Goal: Check status: Check status

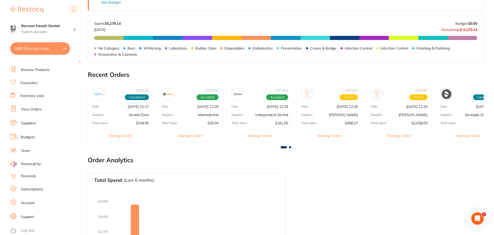
scroll to position [155, 0]
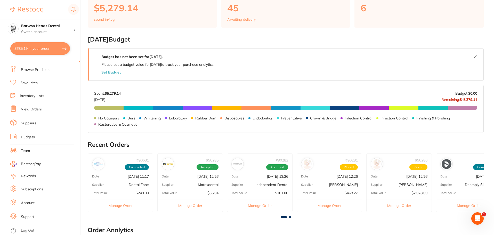
click at [399, 205] on button "Manage Order" at bounding box center [398, 205] width 65 height 13
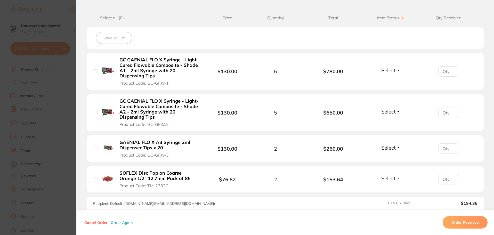
scroll to position [77, 0]
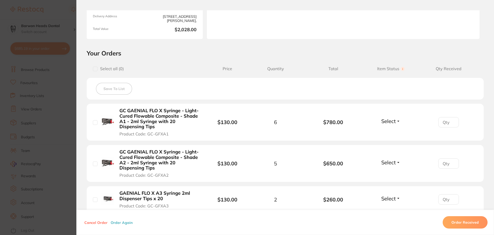
click at [59, 77] on section "Order ID: Restocq- 90280 Order Information Upload Pending Order Date [DATE] 12:…" at bounding box center [247, 117] width 494 height 235
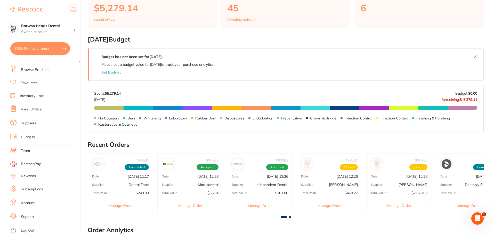
click at [468, 206] on button "Manage Order" at bounding box center [468, 205] width 65 height 13
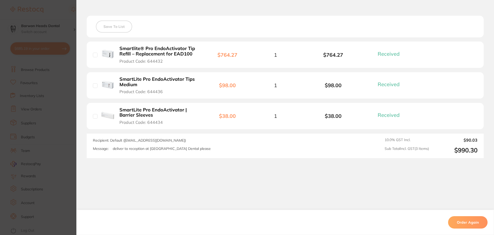
scroll to position [104, 0]
click at [44, 91] on section "Order ID: Restocq- 88882 Linked Order Order Information 3 Received Completed Or…" at bounding box center [247, 117] width 494 height 235
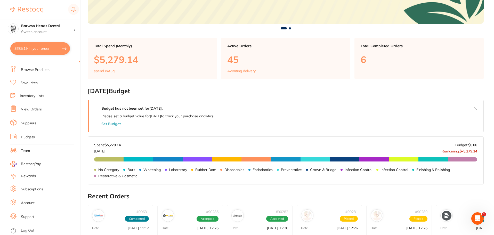
scroll to position [129, 0]
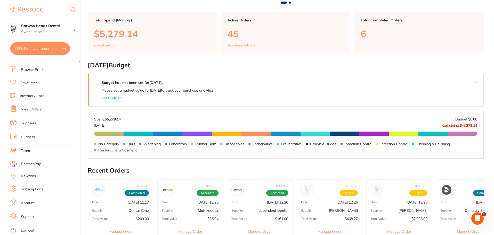
click at [403, 209] on p "[PERSON_NAME]" at bounding box center [412, 210] width 29 height 4
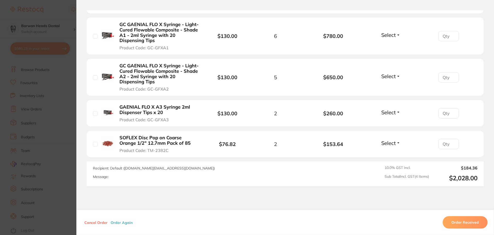
scroll to position [180, 0]
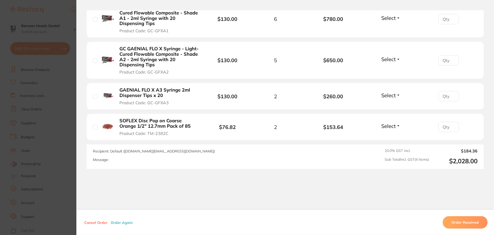
click at [19, 129] on section "Order ID: Restocq- 90280 Order Information Upload Pending Order Date [DATE] 12:…" at bounding box center [247, 117] width 494 height 235
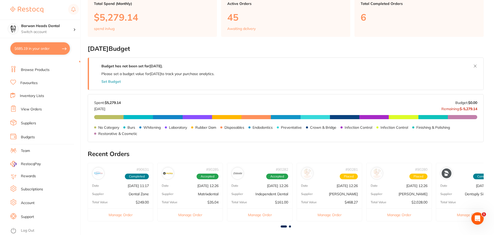
scroll to position [155, 0]
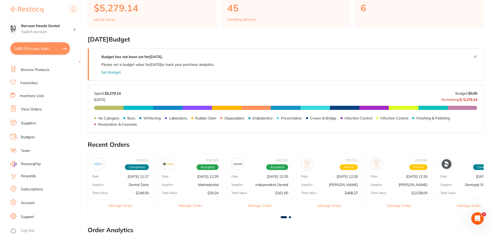
click at [343, 180] on div "# 90281 Placed Date [DATE] 12:26 Supplier [PERSON_NAME] Total Value $468.27 Man…" at bounding box center [328, 182] width 65 height 59
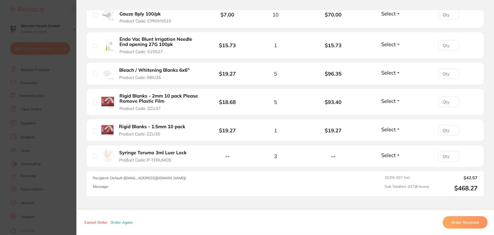
scroll to position [232, 0]
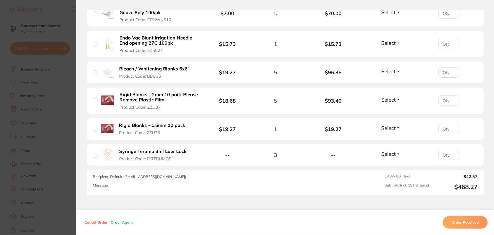
click at [40, 140] on section "Order ID: Restocq- 90281 Order Information Upload Pending Order Date [DATE] 12:…" at bounding box center [247, 117] width 494 height 235
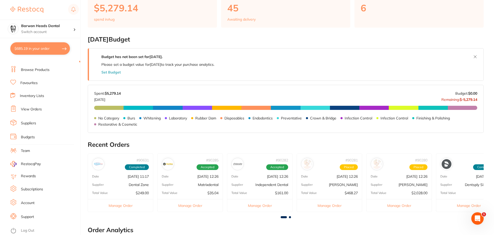
click at [275, 194] on p "$161.00" at bounding box center [281, 193] width 13 height 4
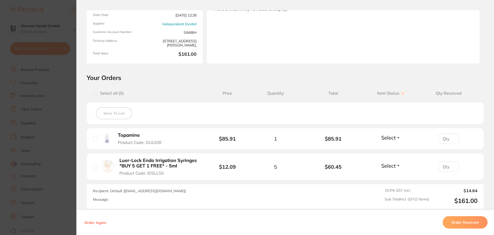
scroll to position [103, 0]
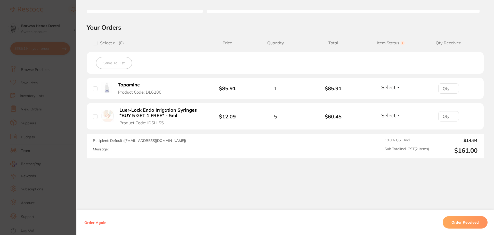
click at [46, 149] on section "Order ID: Restocq- 90282 Order Information Accepted Order Order Date [DATE] 12:…" at bounding box center [247, 117] width 494 height 235
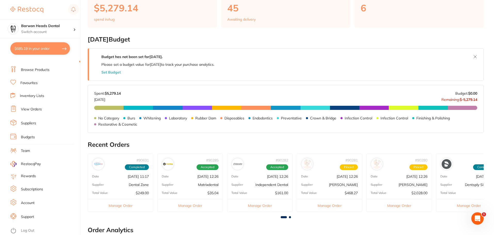
click at [203, 174] on p "[DATE] 12:26" at bounding box center [207, 176] width 21 height 4
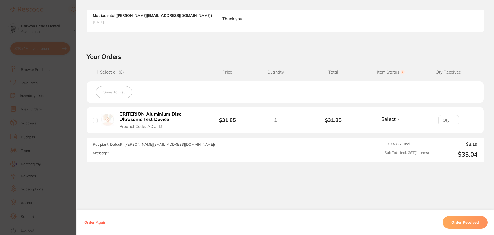
scroll to position [143, 0]
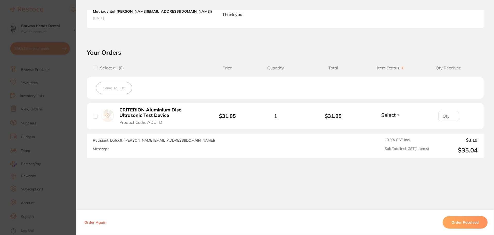
click at [27, 149] on section "Order ID: Restocq- 90285 Order Information Accepted Order Order Date [DATE] 12:…" at bounding box center [247, 117] width 494 height 235
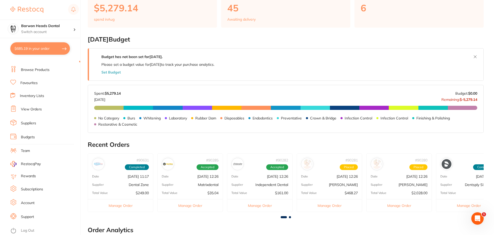
click at [131, 186] on p "Dental Zone" at bounding box center [139, 184] width 20 height 4
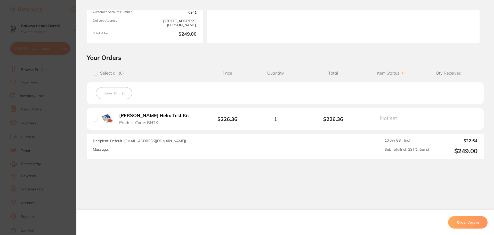
scroll to position [0, 0]
click at [31, 133] on section "Order ID: Restocq- 90631 Order Information Completed Order Order Date [DATE] 11…" at bounding box center [247, 117] width 494 height 235
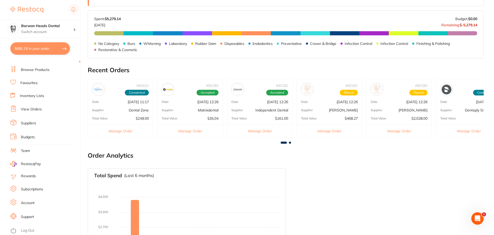
scroll to position [232, 0]
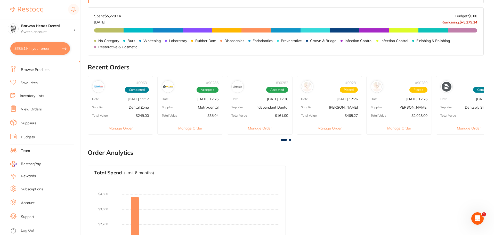
click at [289, 140] on span at bounding box center [290, 140] width 2 height 2
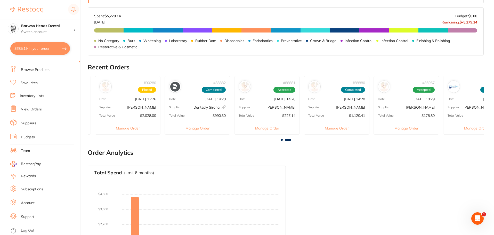
scroll to position [0, 296]
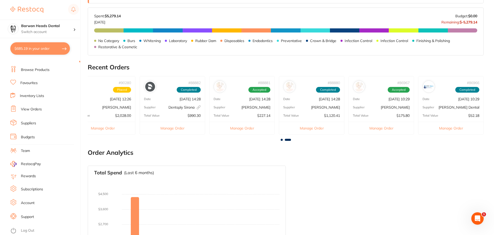
click at [318, 107] on p "[PERSON_NAME]" at bounding box center [325, 107] width 29 height 4
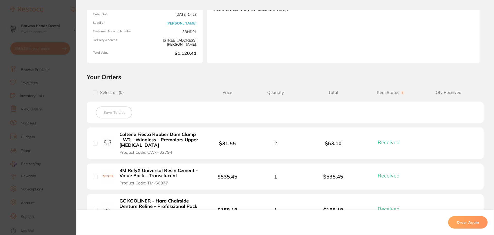
scroll to position [129, 0]
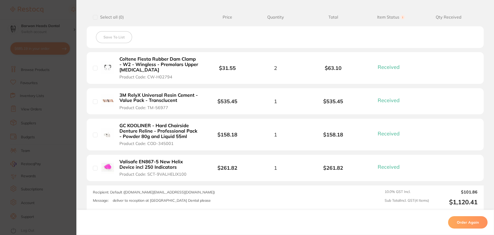
click at [27, 127] on section "Order ID: Restocq- 88880 Order Information 4 Received Completed Order Date [DAT…" at bounding box center [247, 117] width 494 height 235
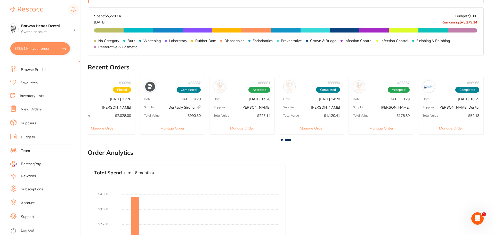
click at [238, 112] on div "# 88881 Accepted Date [DATE] 14:28 Supplier [PERSON_NAME] Total Value $227.14 M…" at bounding box center [241, 105] width 65 height 59
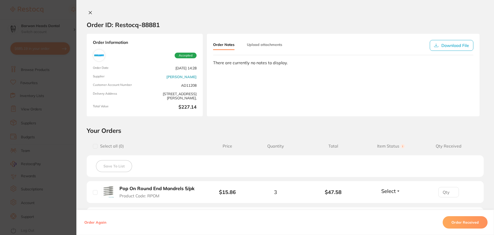
scroll to position [0, 0]
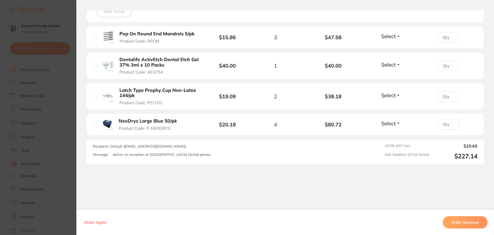
click at [54, 139] on section "Order ID: Restocq- 88881 Order Information Accepted Order Date [DATE] 14:28 Sup…" at bounding box center [247, 117] width 494 height 235
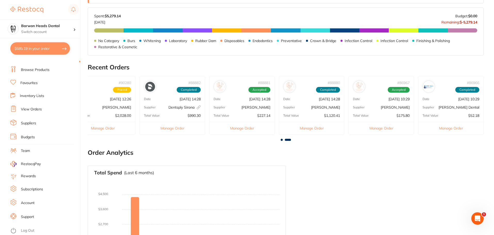
click at [238, 107] on div "Supplier [PERSON_NAME]" at bounding box center [241, 107] width 65 height 4
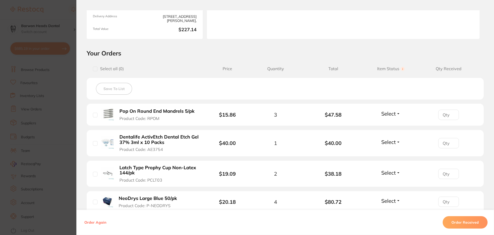
click at [22, 131] on section "Order ID: Restocq- 88881 Order Information Accepted Order Date [DATE] 14:28 Sup…" at bounding box center [247, 117] width 494 height 235
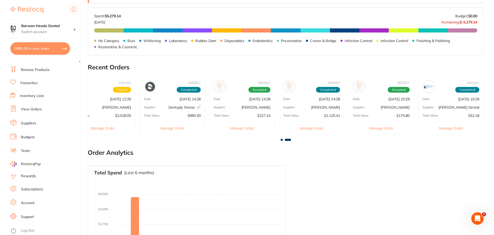
click at [183, 110] on div "# 88882 Completed Date [DATE] 14:28 Supplier Dentsply [GEOGRAPHIC_DATA] This or…" at bounding box center [171, 105] width 65 height 59
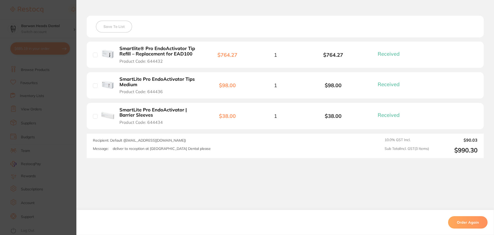
click at [50, 137] on section "Order ID: Restocq- 88882 Linked Order Order Information 3 Received Completed Or…" at bounding box center [247, 117] width 494 height 235
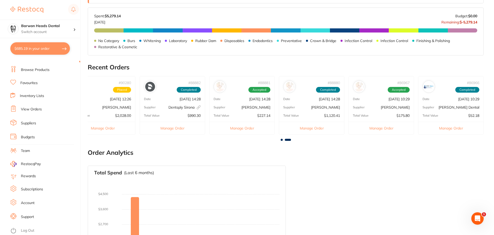
click at [281, 139] on span at bounding box center [281, 140] width 2 height 2
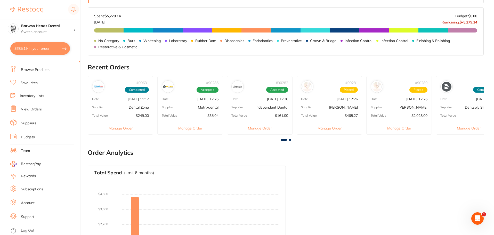
click at [201, 110] on div "# 90285 Accepted Date [DATE] 12:26 Supplier Matrixdental Total Value $35.04 Man…" at bounding box center [189, 105] width 65 height 59
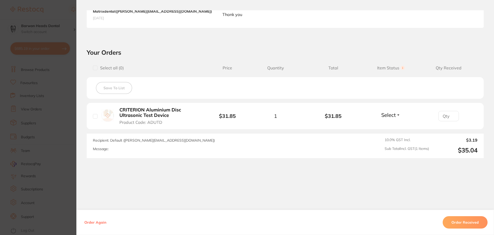
click at [37, 129] on section "Order ID: Restocq- 90285 Order Information Accepted Order Order Date [DATE] 12:…" at bounding box center [247, 117] width 494 height 235
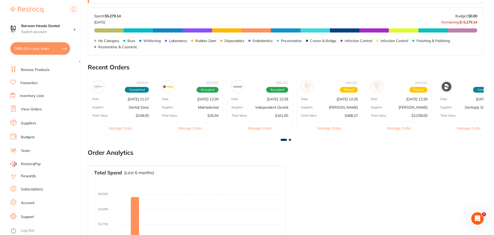
click at [120, 121] on div "# 90631 Completed Date [DATE] 11:17 Supplier Dental Zone Total Value $249.00 Ma…" at bounding box center [120, 105] width 65 height 59
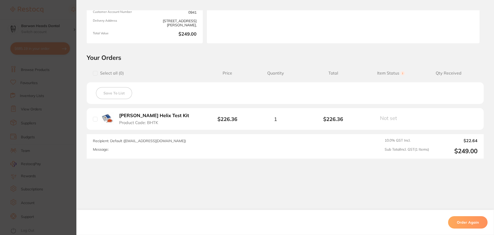
click at [19, 126] on section "Order ID: Restocq- 90631 Order Information Completed Order Order Date [DATE] 11…" at bounding box center [247, 117] width 494 height 235
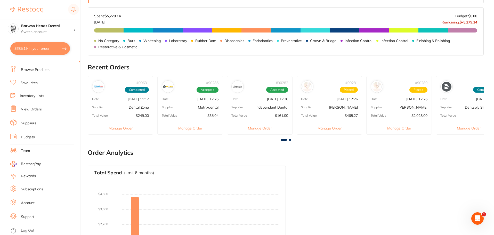
click at [128, 105] on div "Supplier Dental Zone" at bounding box center [120, 107] width 65 height 4
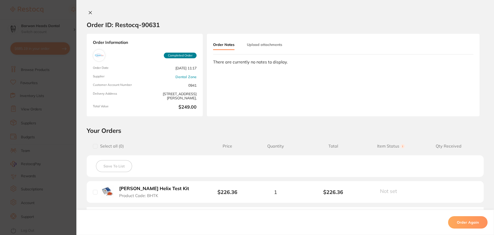
click at [19, 80] on section "Order ID: Restocq- 90631 Order Information Completed Order Order Date [DATE] 11…" at bounding box center [247, 117] width 494 height 235
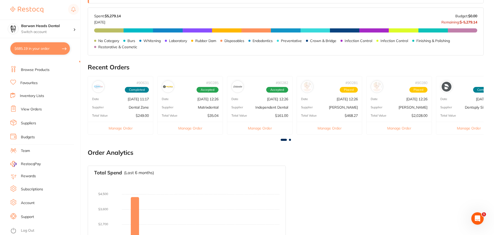
click at [26, 105] on ul "Dashboard Browse Products Favourites Inventory Lists View Orders Suppliers Budg…" at bounding box center [45, 141] width 70 height 178
click at [26, 109] on link "View Orders" at bounding box center [31, 109] width 21 height 5
